Goal: Task Accomplishment & Management: Complete application form

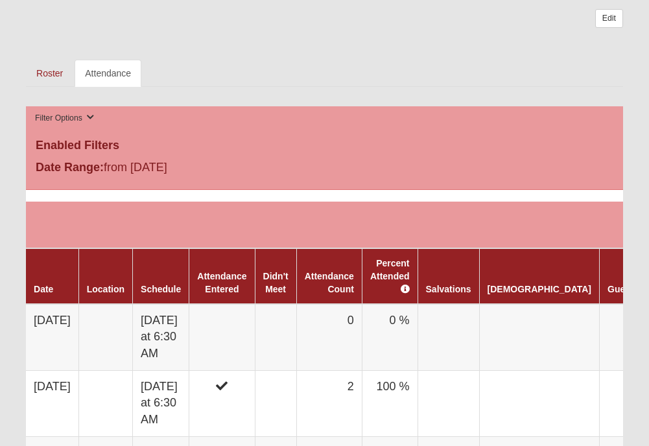
scroll to position [584, 0]
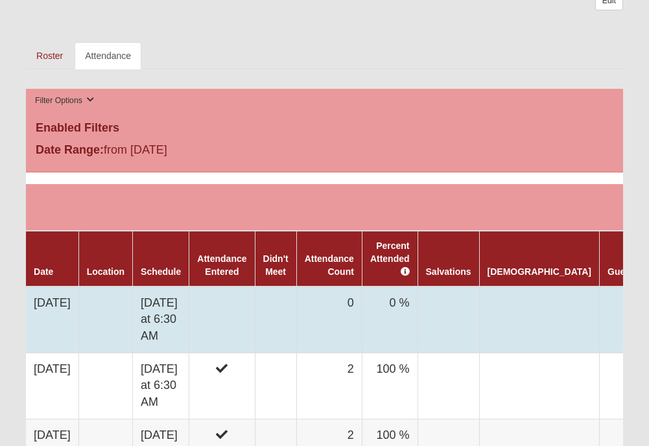
click at [76, 287] on td "[DATE]" at bounding box center [52, 320] width 53 height 67
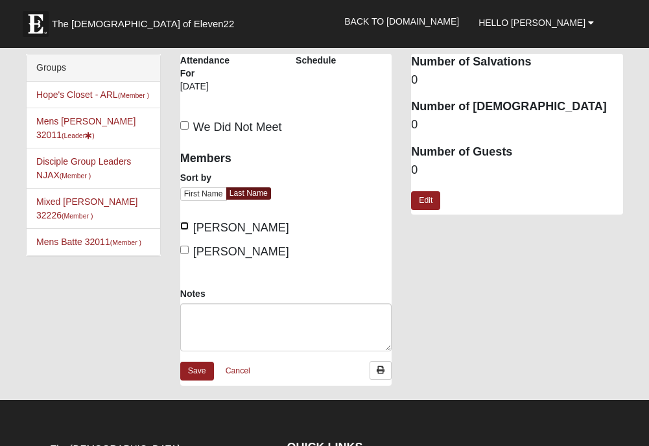
click at [187, 226] on input "Burt, Keith" at bounding box center [184, 226] width 8 height 8
checkbox input "true"
click at [185, 248] on input "Neidhart, Jeremy" at bounding box center [184, 250] width 8 height 8
checkbox input "true"
click at [205, 381] on link "Save" at bounding box center [197, 371] width 34 height 19
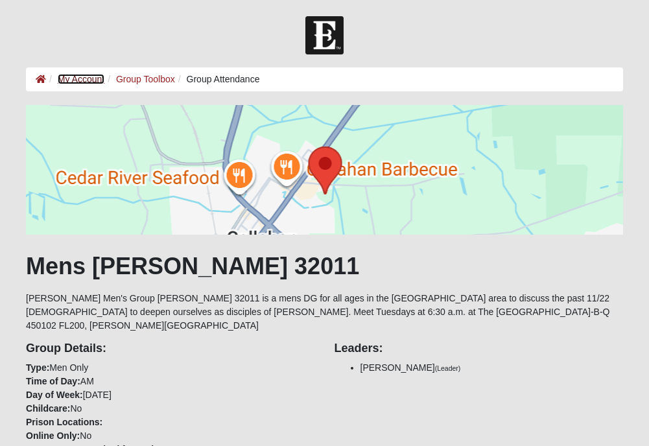
click at [78, 80] on link "My Account" at bounding box center [81, 79] width 47 height 10
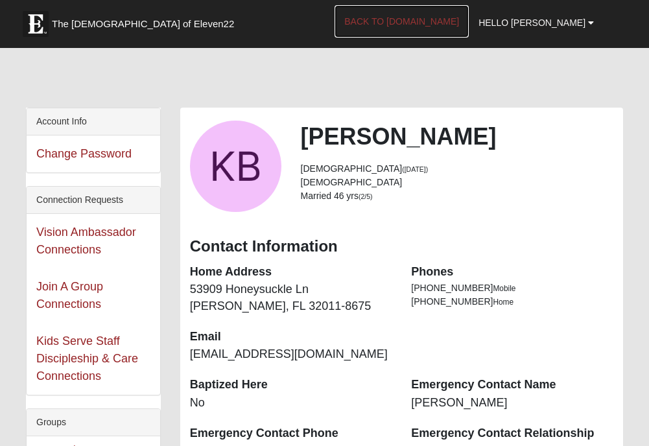
click at [451, 21] on link "Back to COE22.com" at bounding box center [402, 21] width 134 height 32
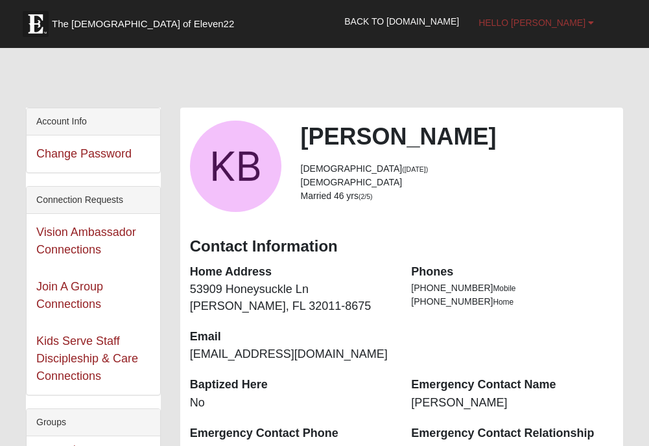
click at [560, 25] on span "Hello [PERSON_NAME]" at bounding box center [532, 23] width 107 height 10
